Goal: Navigation & Orientation: Find specific page/section

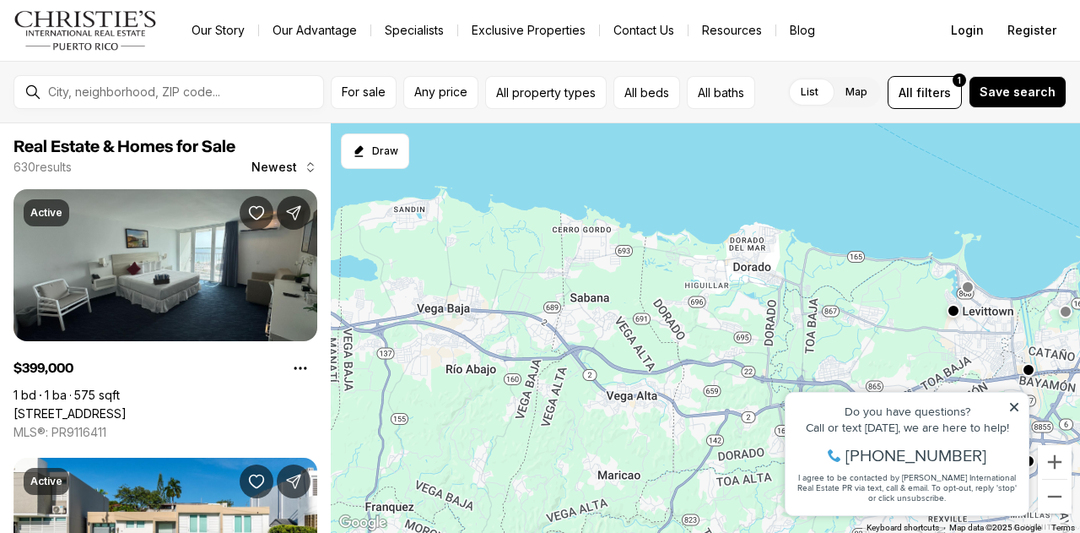
drag, startPoint x: 507, startPoint y: 392, endPoint x: 1079, endPoint y: 361, distance: 573.0
click at [1079, 361] on div "493K 165K 215K 2.3M 350K 115K 375K 399K 6.7M 3.39M 569K" at bounding box center [705, 328] width 749 height 410
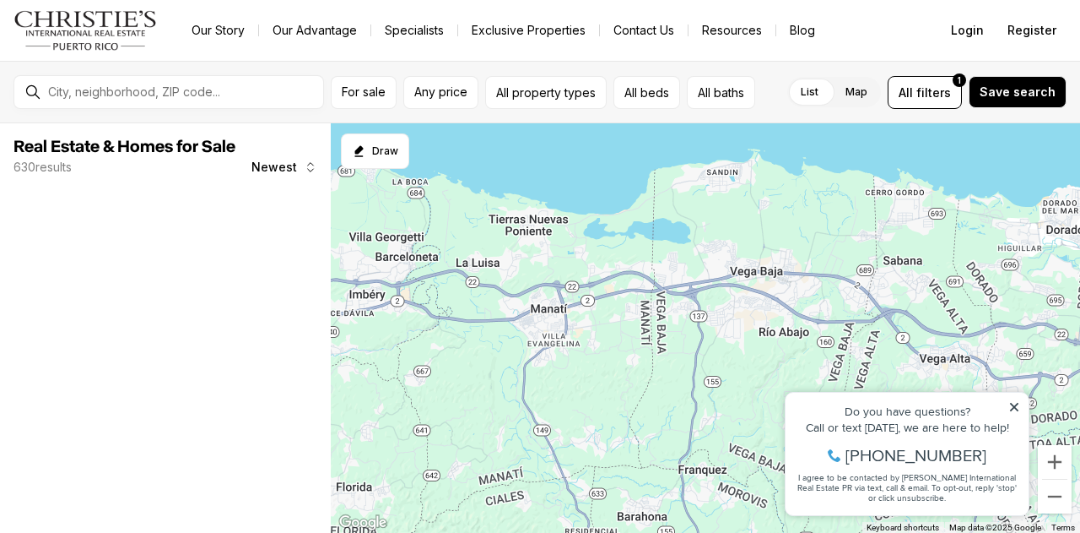
drag, startPoint x: 1387, startPoint y: 763, endPoint x: 955, endPoint y: 397, distance: 565.8
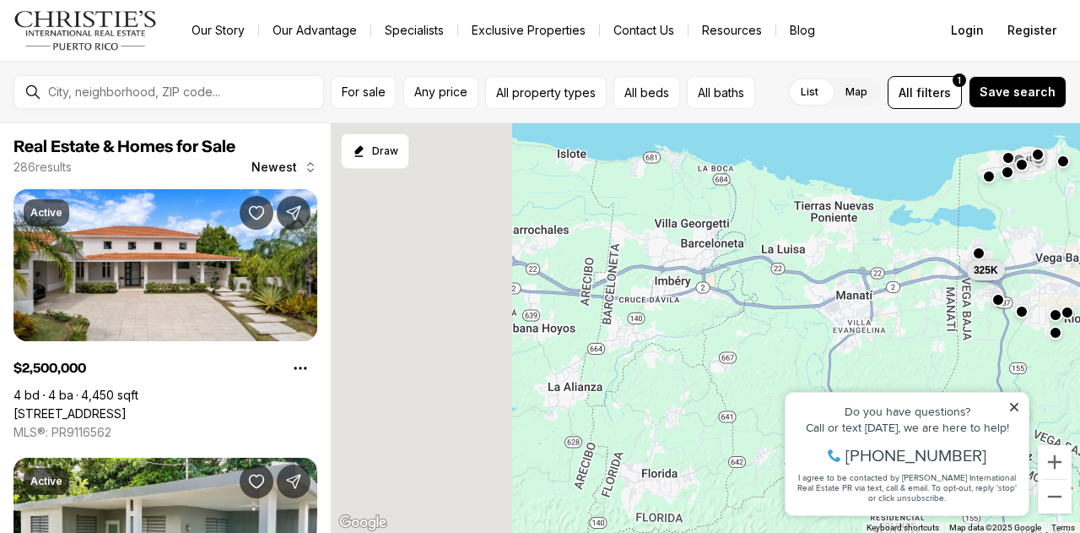
drag, startPoint x: 431, startPoint y: 431, endPoint x: 1079, endPoint y: 382, distance: 650.0
click at [1079, 382] on div "225K 4M 5.5M 1.6M 1.1M 799K 2.5M 154K 749K 80K 325K 10M" at bounding box center [705, 328] width 749 height 410
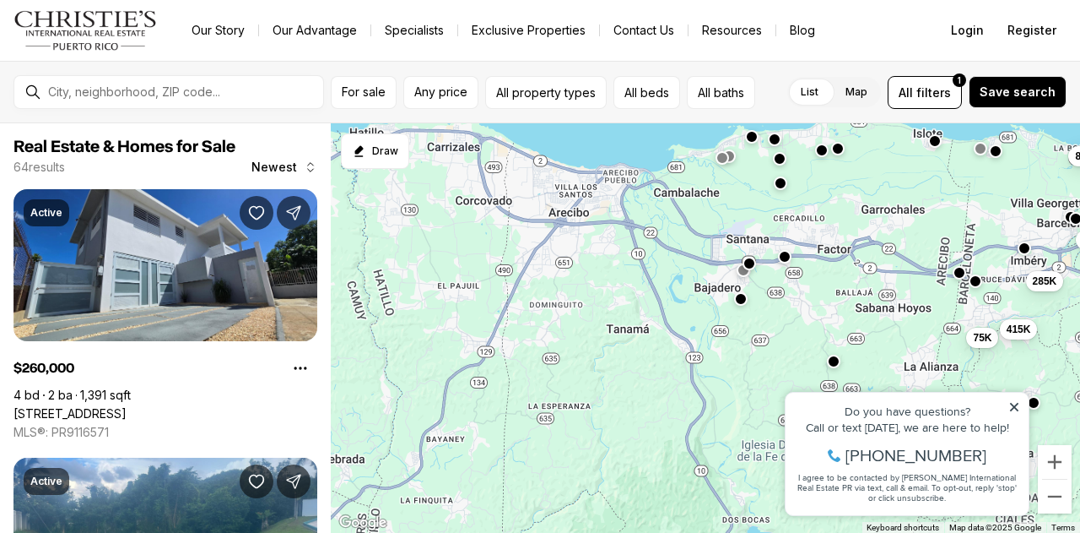
drag, startPoint x: 1133, startPoint y: 780, endPoint x: 927, endPoint y: 382, distance: 448.1
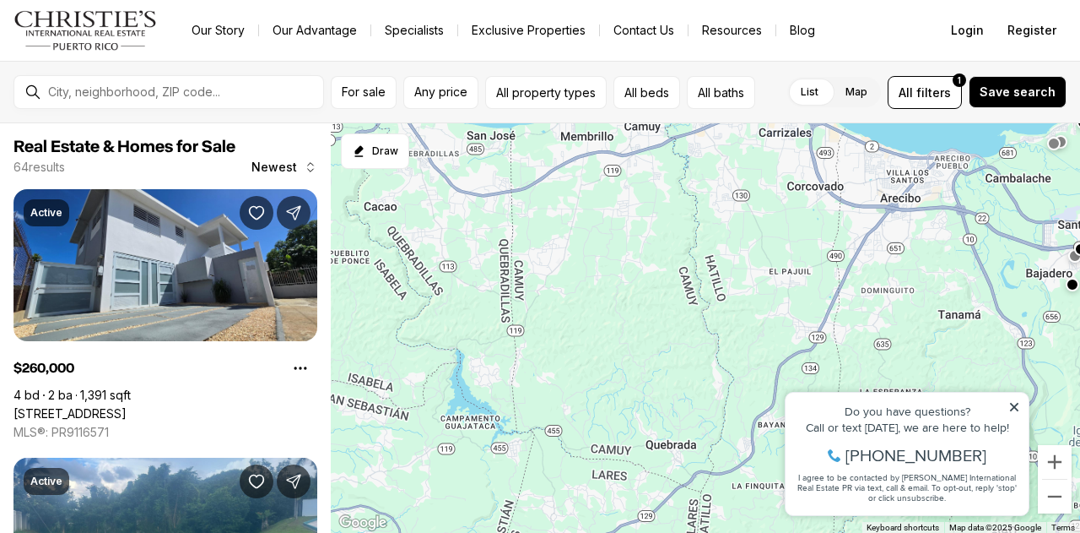
drag, startPoint x: 343, startPoint y: 350, endPoint x: 1079, endPoint y: 374, distance: 737.1
click at [1079, 374] on div "57K 325K 318K 6M 260K 75K 450K 285K 415K 215K 880K 880K" at bounding box center [705, 328] width 749 height 410
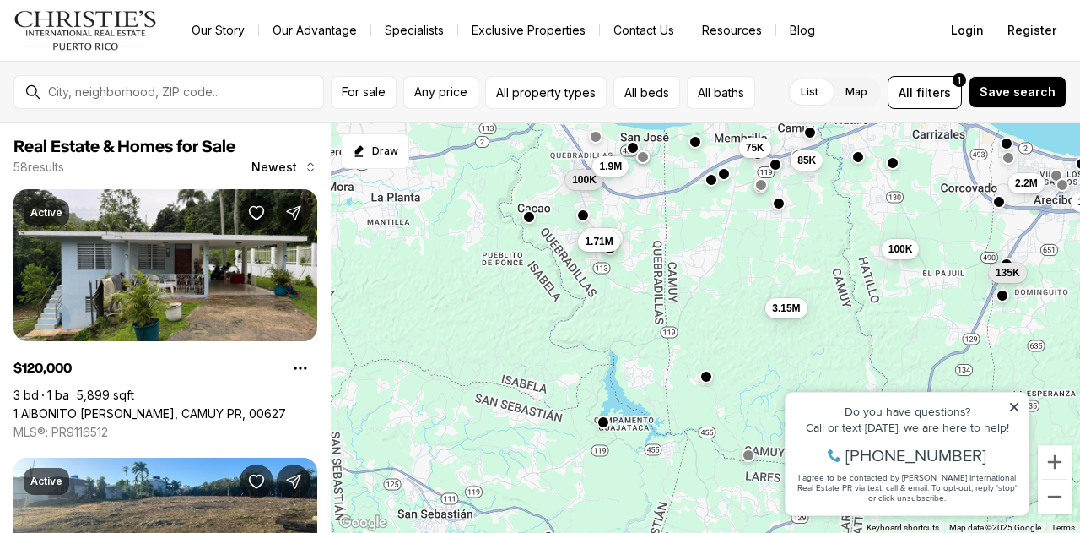
drag, startPoint x: 417, startPoint y: 328, endPoint x: 576, endPoint y: 329, distance: 158.7
click at [576, 329] on div "120K 75K 1.71M 1.71M 100K 2.2M 3.15M 135K 268K 100K 85K 1.9M" at bounding box center [705, 328] width 749 height 410
click at [501, 452] on div "120K 75K 1.71M 1.71M 100K 2.2M 3.15M 135K 268K 100K 85K 280K" at bounding box center [705, 328] width 749 height 410
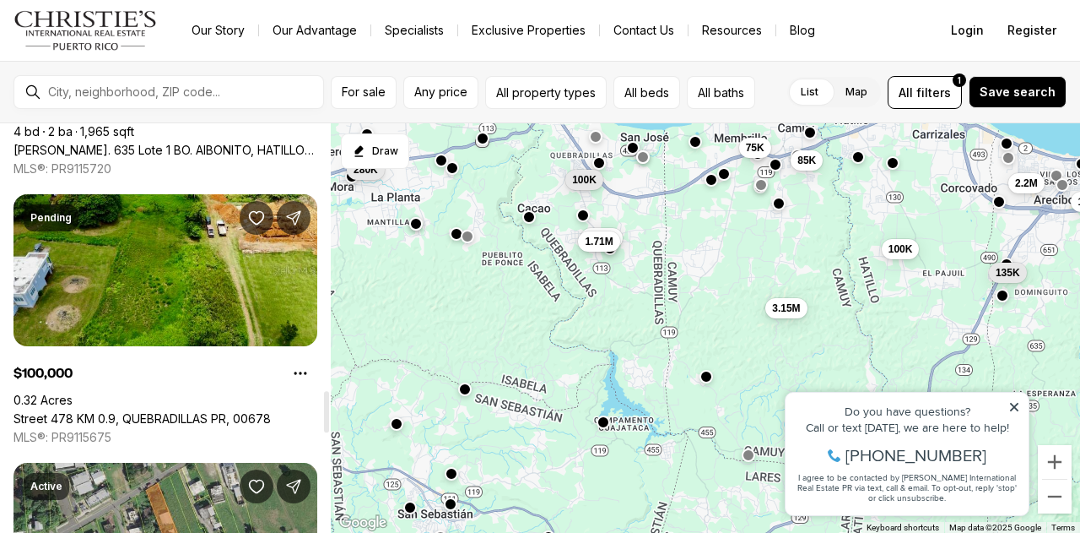
scroll to position [2690, 0]
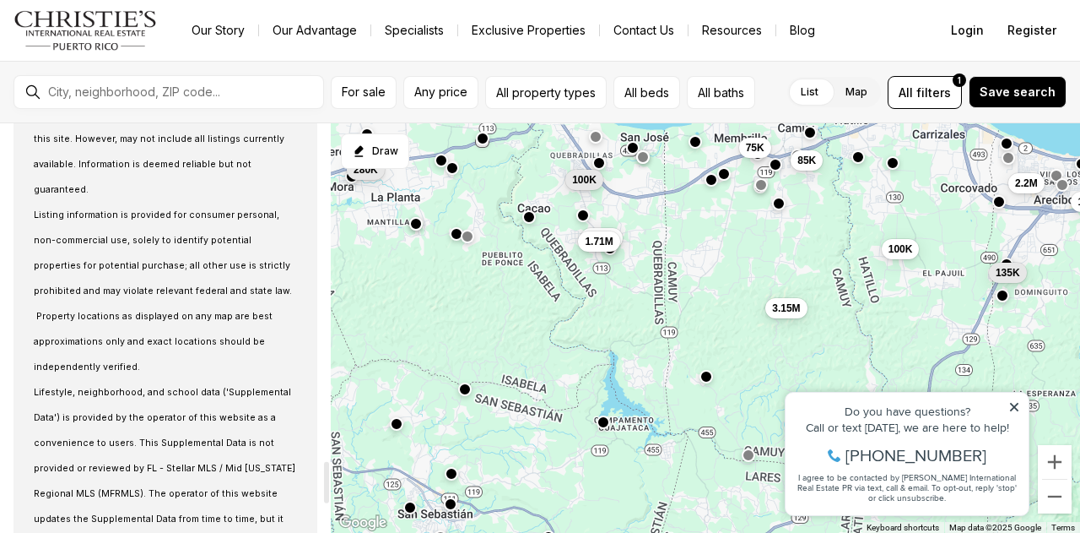
drag, startPoint x: 329, startPoint y: 143, endPoint x: 309, endPoint y: 497, distance: 354.2
click at [324, 497] on div at bounding box center [326, 482] width 5 height 41
